Goal: Information Seeking & Learning: Learn about a topic

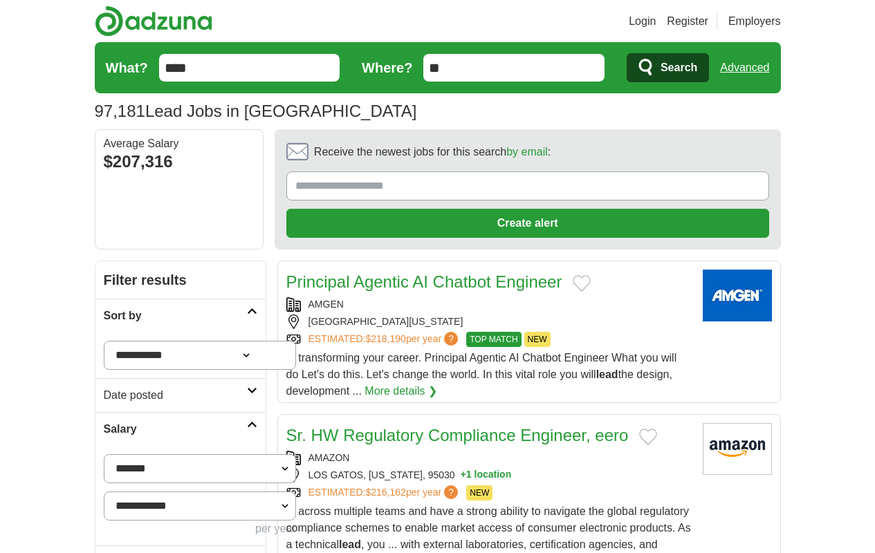
scroll to position [1863, 0]
